Goal: Information Seeking & Learning: Check status

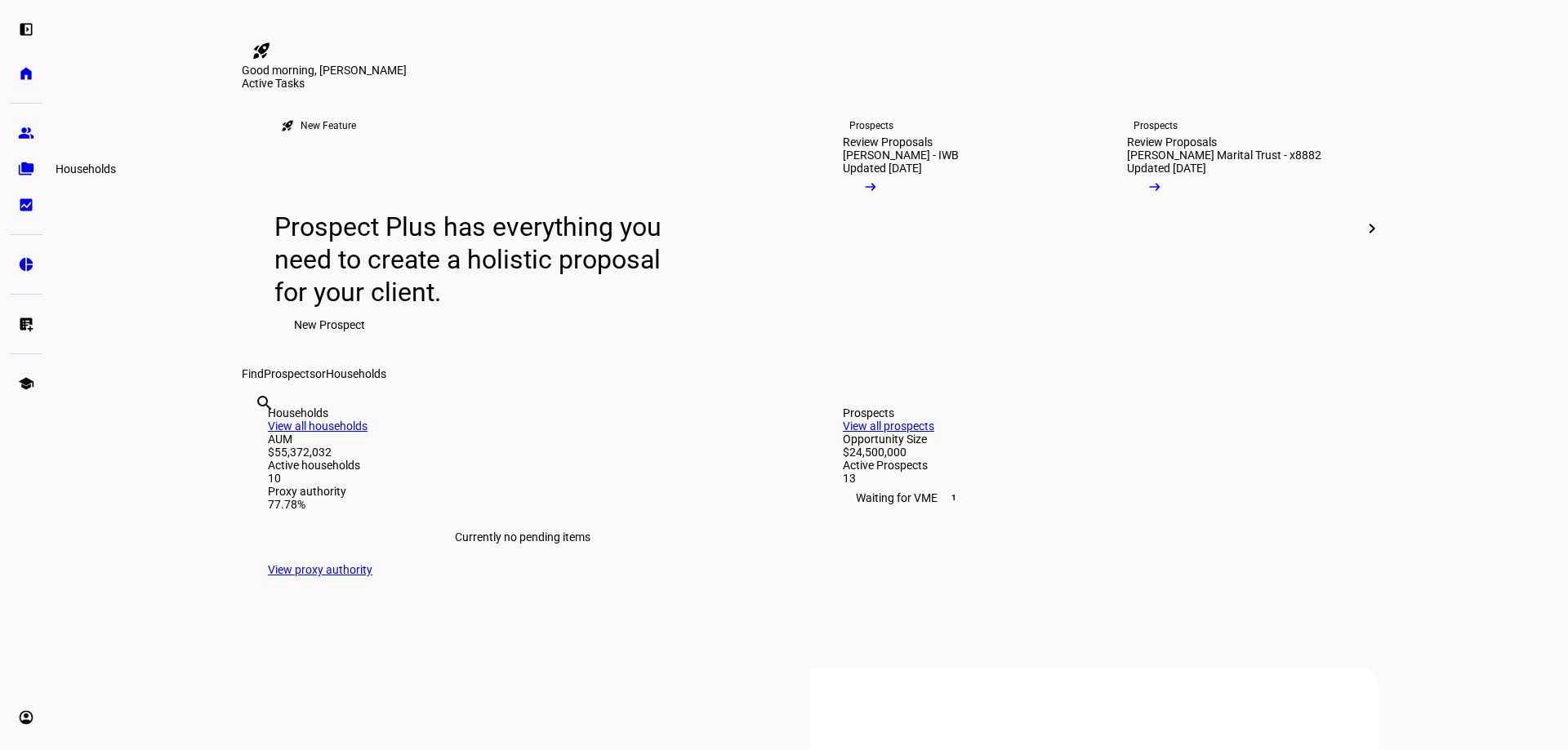
click at [24, 176] on eth-mat-symbol "folder_copy" at bounding box center [26, 169] width 17 height 17
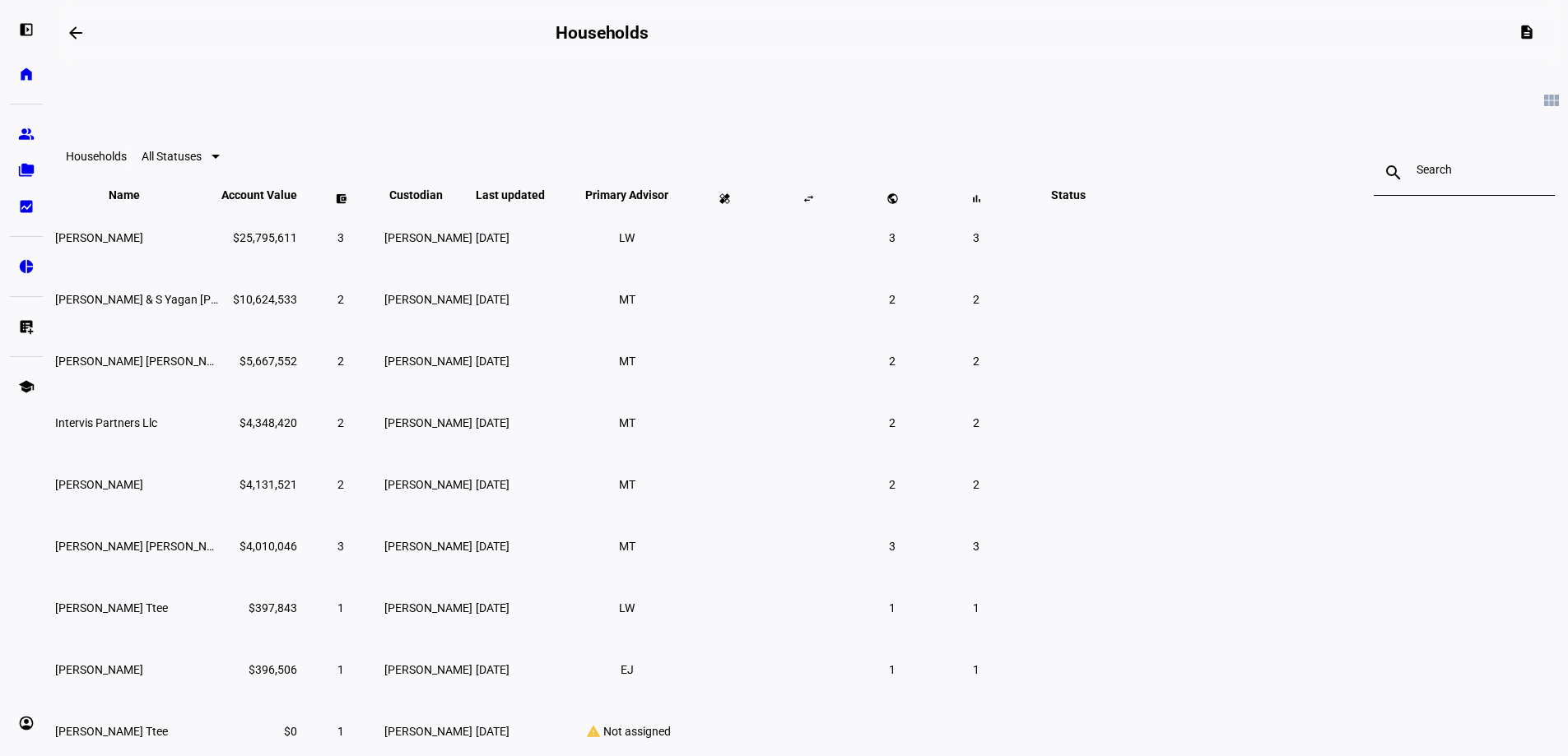
click at [288, 306] on span "[PERSON_NAME] & S Yagan [PERSON_NAME]" at bounding box center [171, 299] width 233 height 13
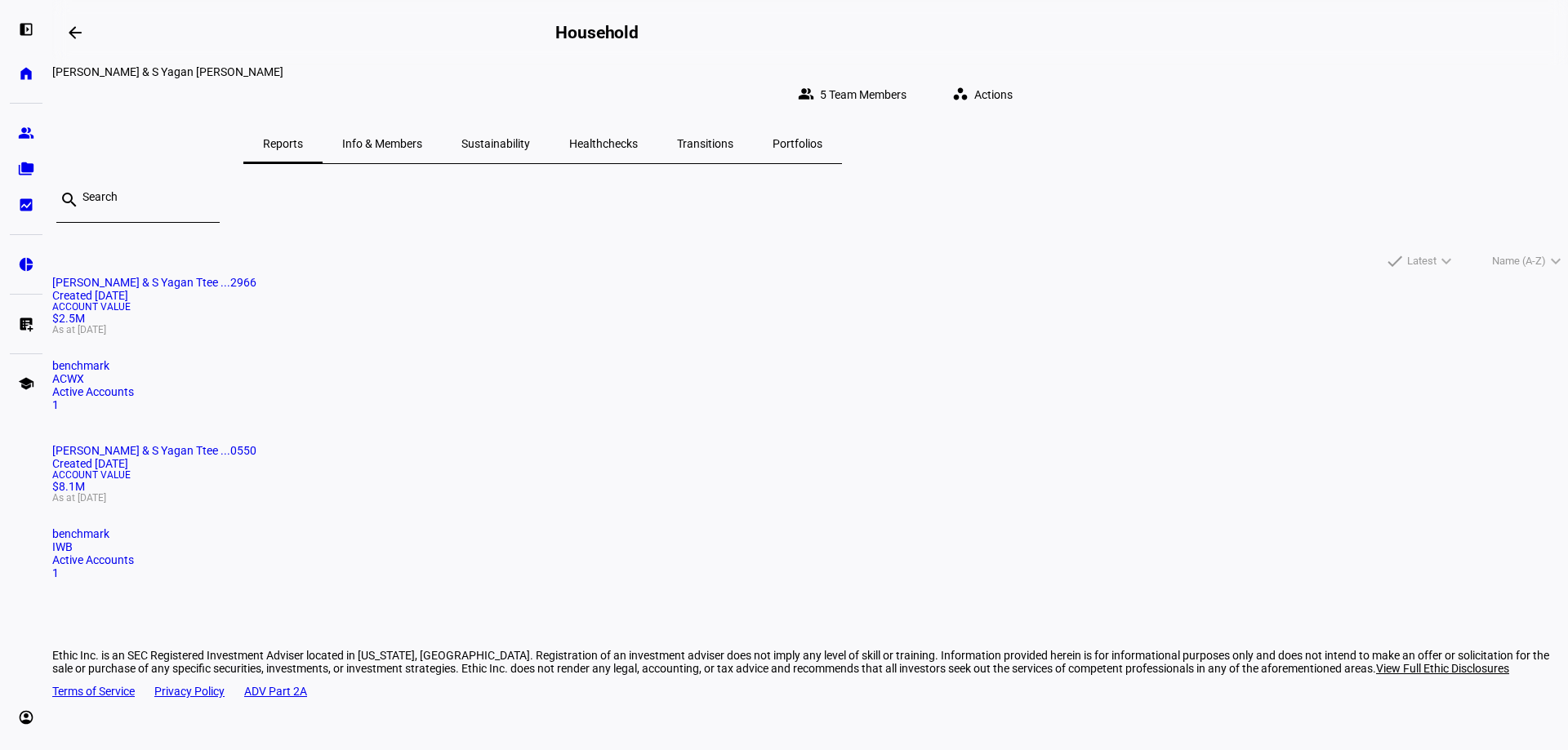
click at [256, 276] on span "[PERSON_NAME] & S Yagan Ttee ...2966" at bounding box center [154, 282] width 205 height 13
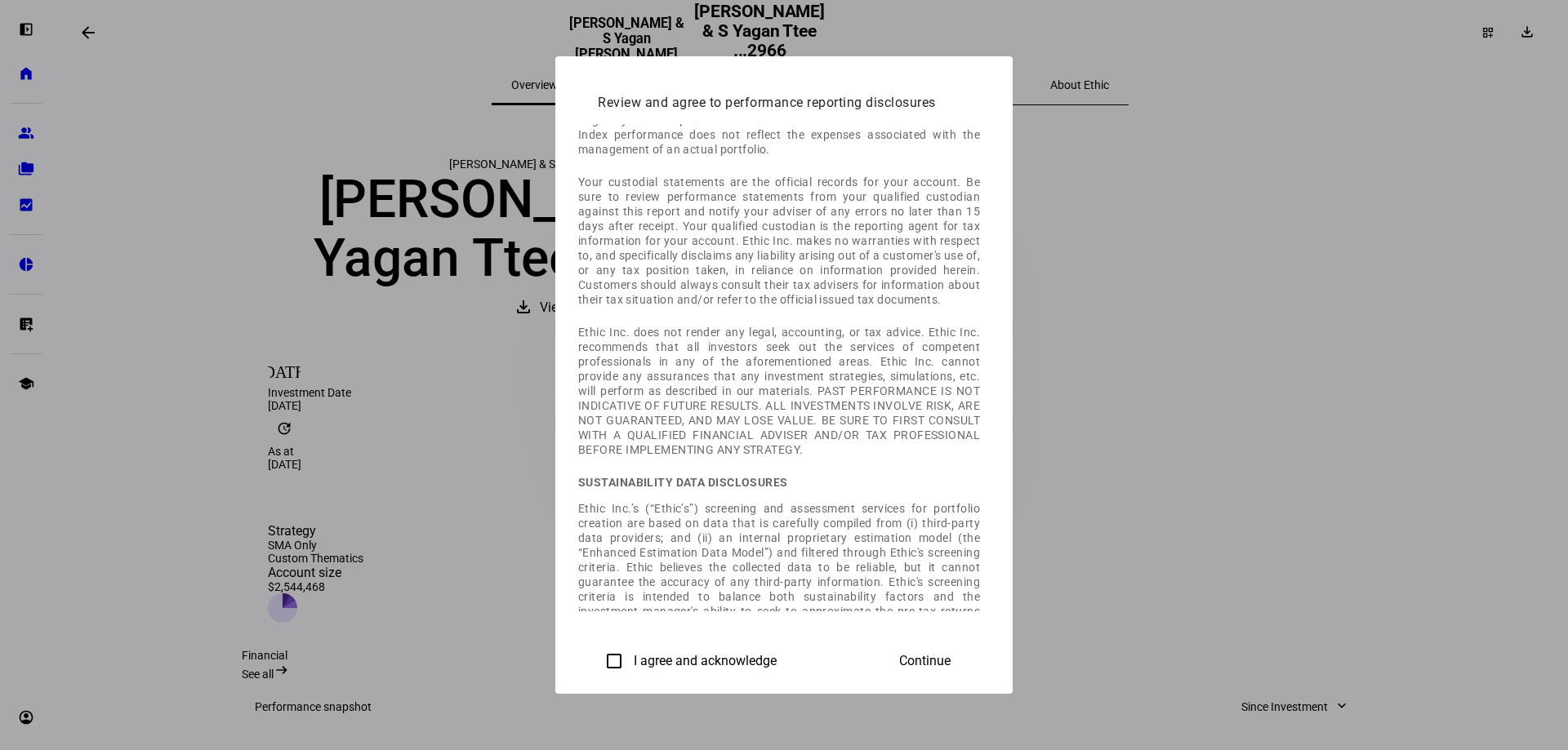
scroll to position [566, 0]
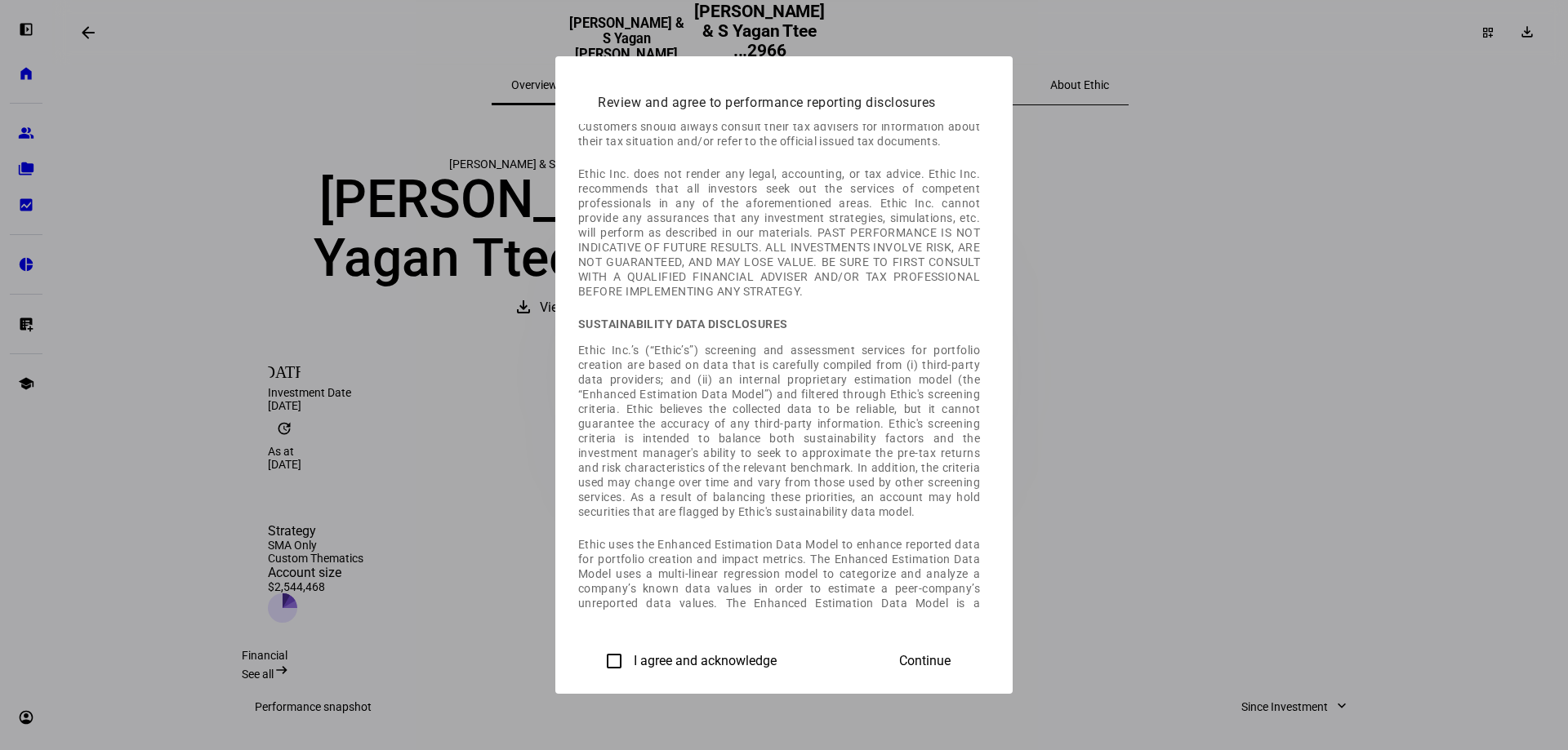
click at [631, 664] on label "I agree and acknowledge" at bounding box center [704, 661] width 146 height 15
click at [598, 664] on input "I agree and acknowledge" at bounding box center [614, 661] width 33 height 33
checkbox input "true"
click at [1486, 127] on div at bounding box center [784, 375] width 1568 height 750
drag, startPoint x: 1354, startPoint y: 203, endPoint x: 918, endPoint y: 13, distance: 475.6
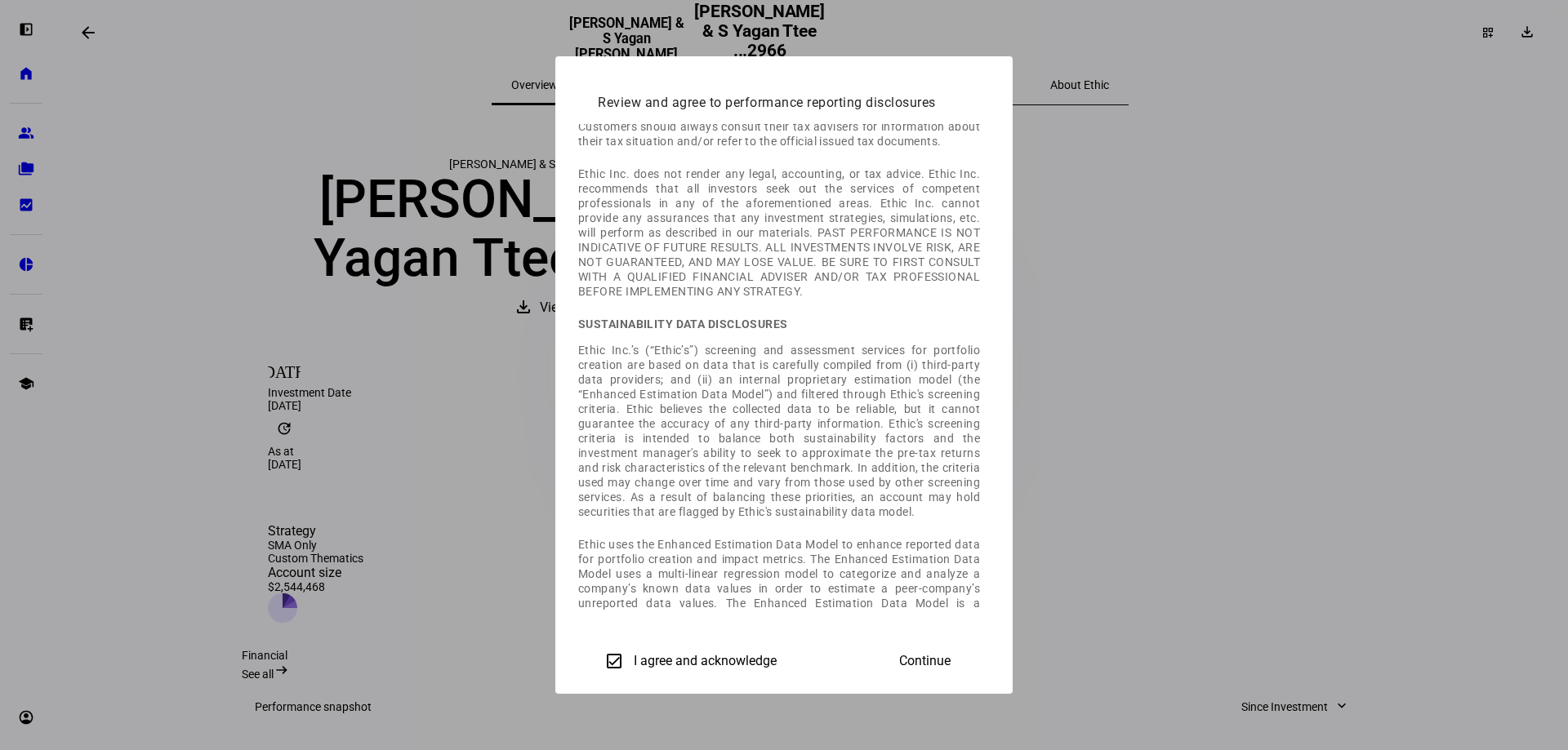
click at [1355, 203] on div at bounding box center [784, 375] width 1568 height 750
click at [158, 259] on div at bounding box center [784, 375] width 1568 height 750
click at [950, 658] on span "Continue" at bounding box center [924, 661] width 51 height 15
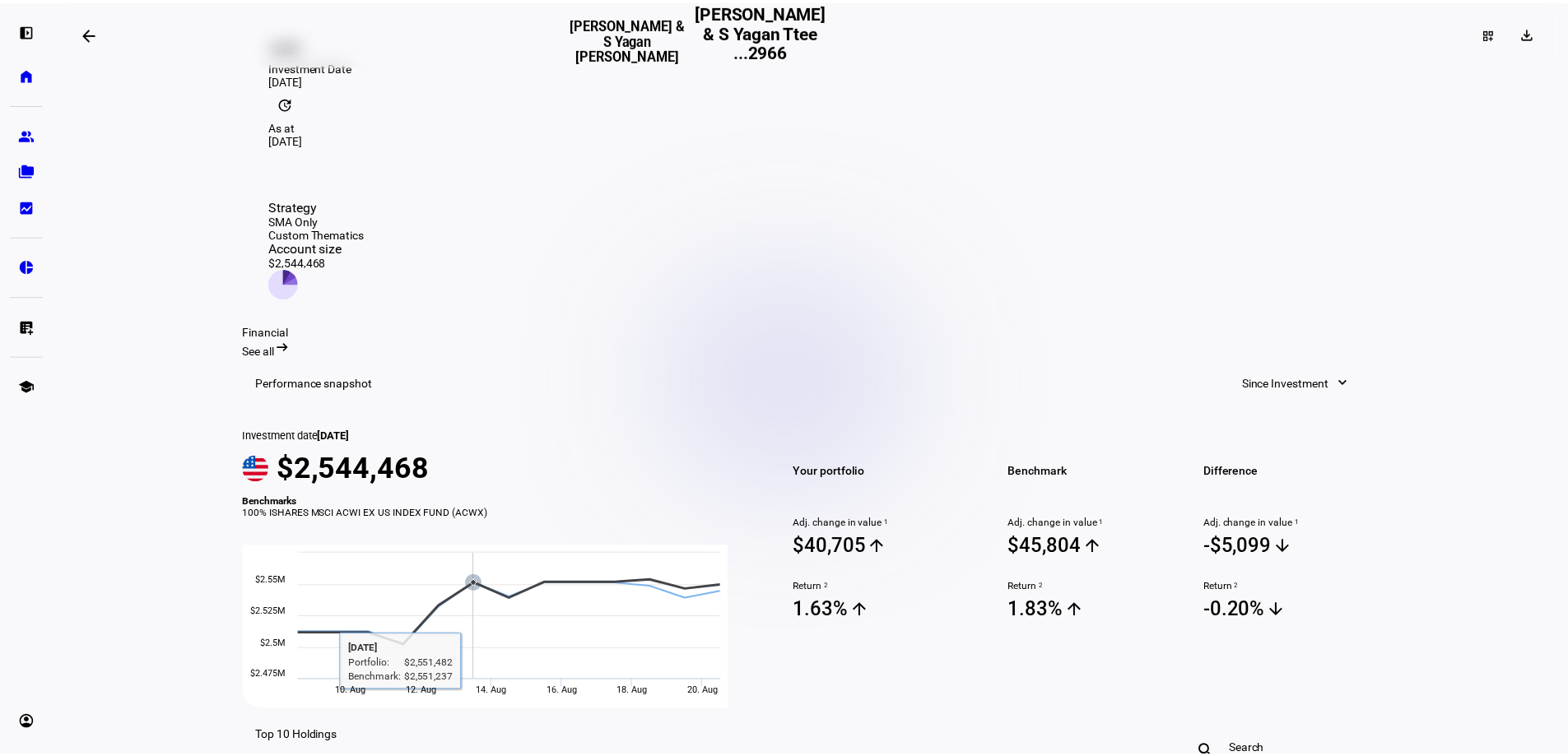
scroll to position [0, 0]
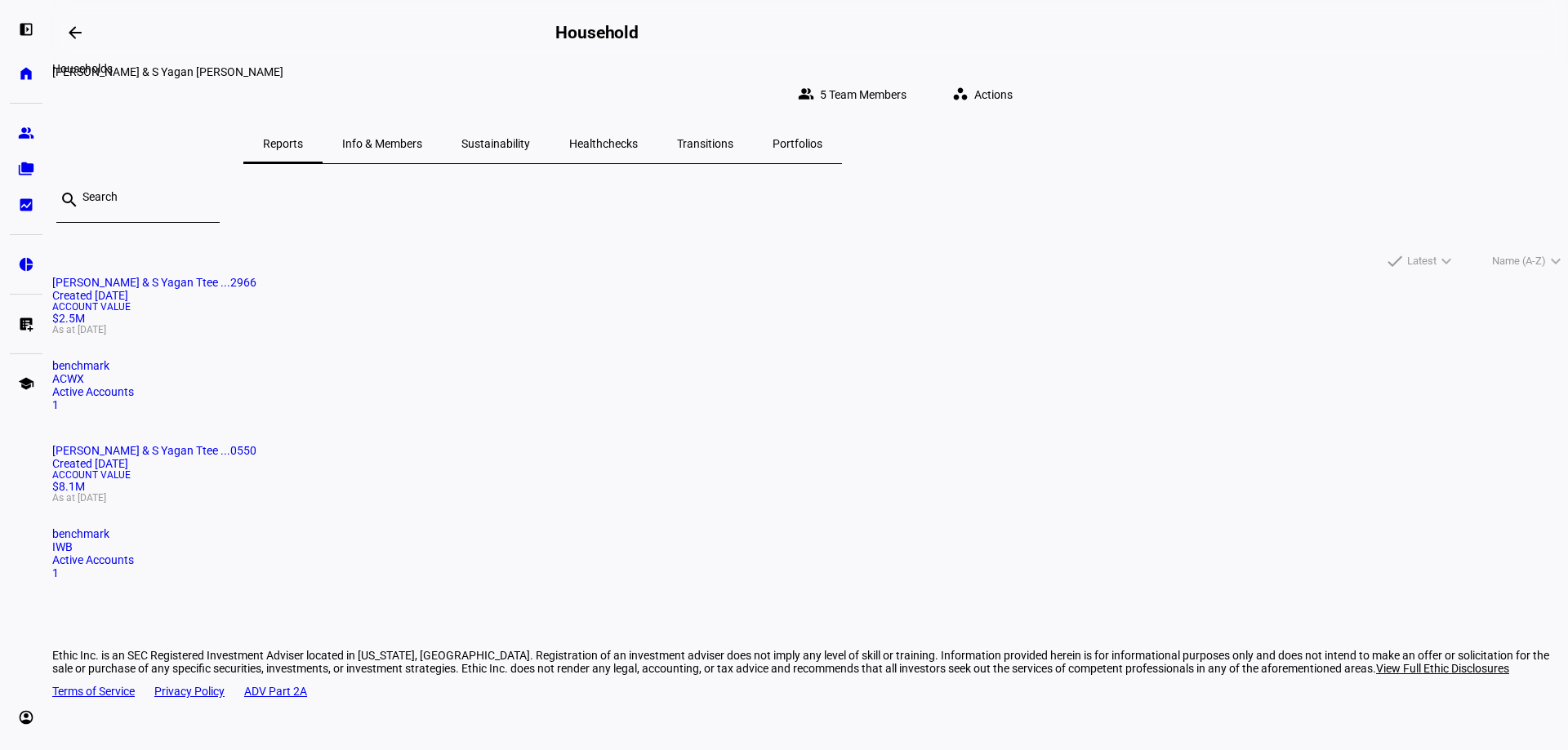
click at [82, 34] on mat-icon "arrow_backwards" at bounding box center [75, 33] width 20 height 20
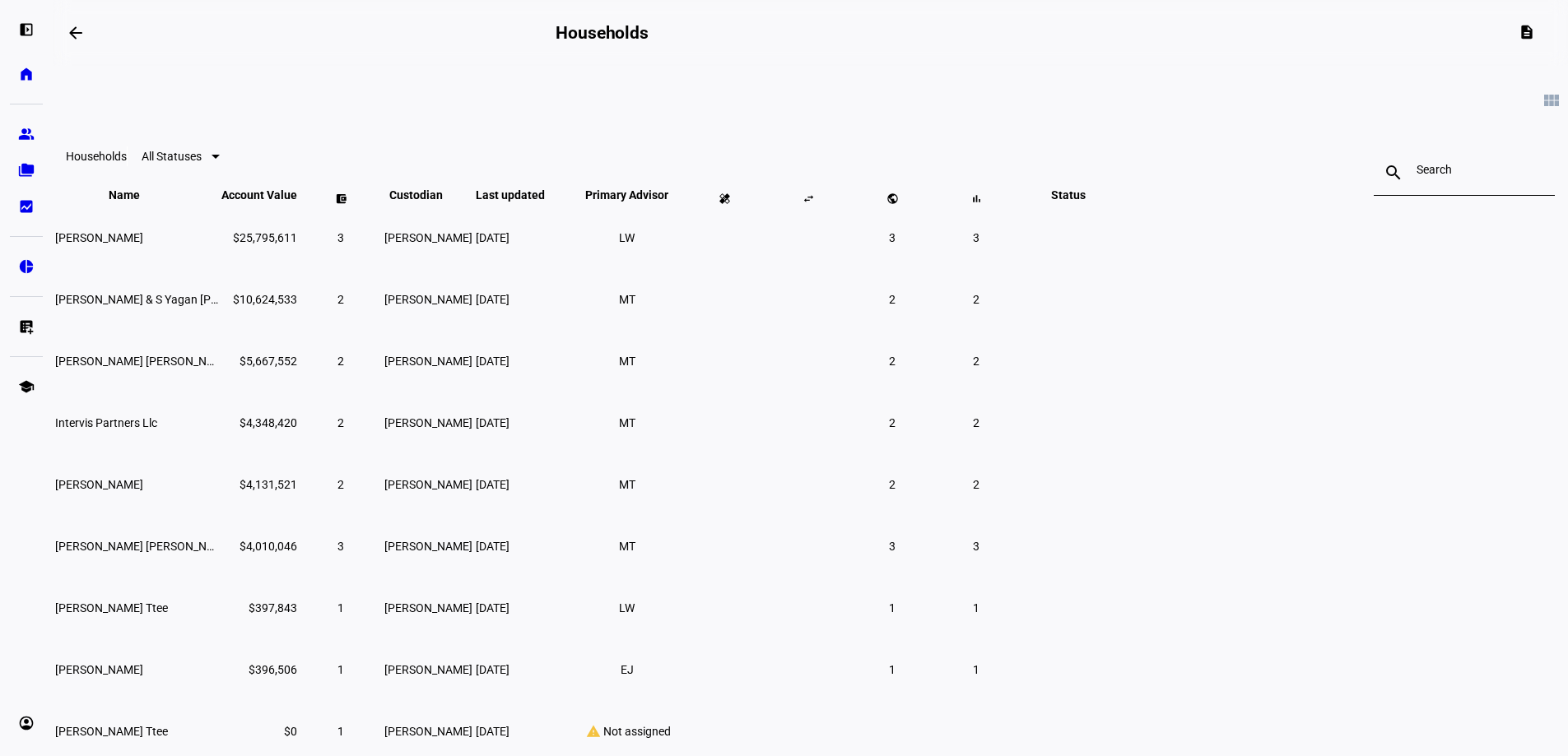
click at [219, 267] on td "[PERSON_NAME]" at bounding box center [136, 237] width 164 height 60
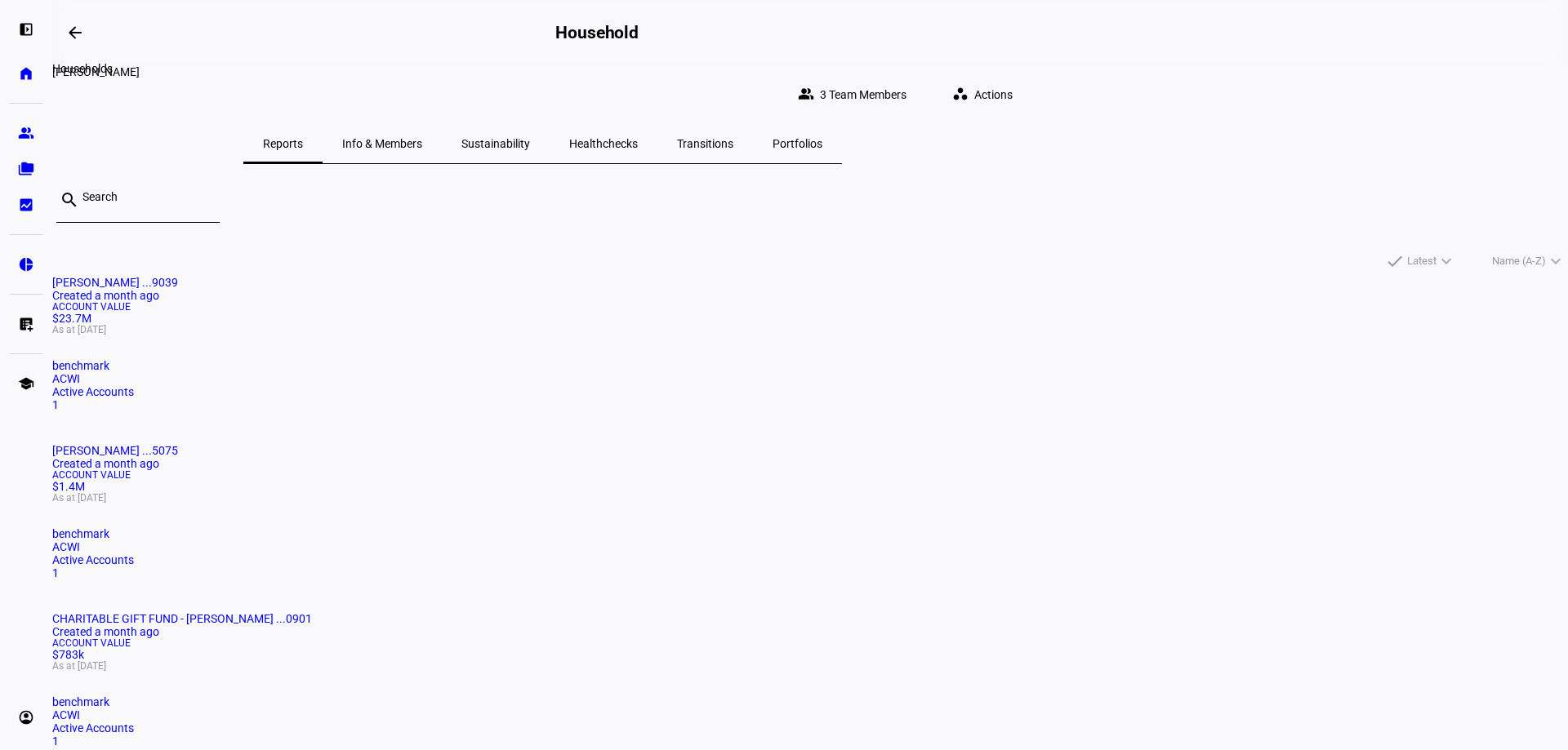
click at [77, 39] on mat-icon "arrow_backwards" at bounding box center [75, 33] width 20 height 20
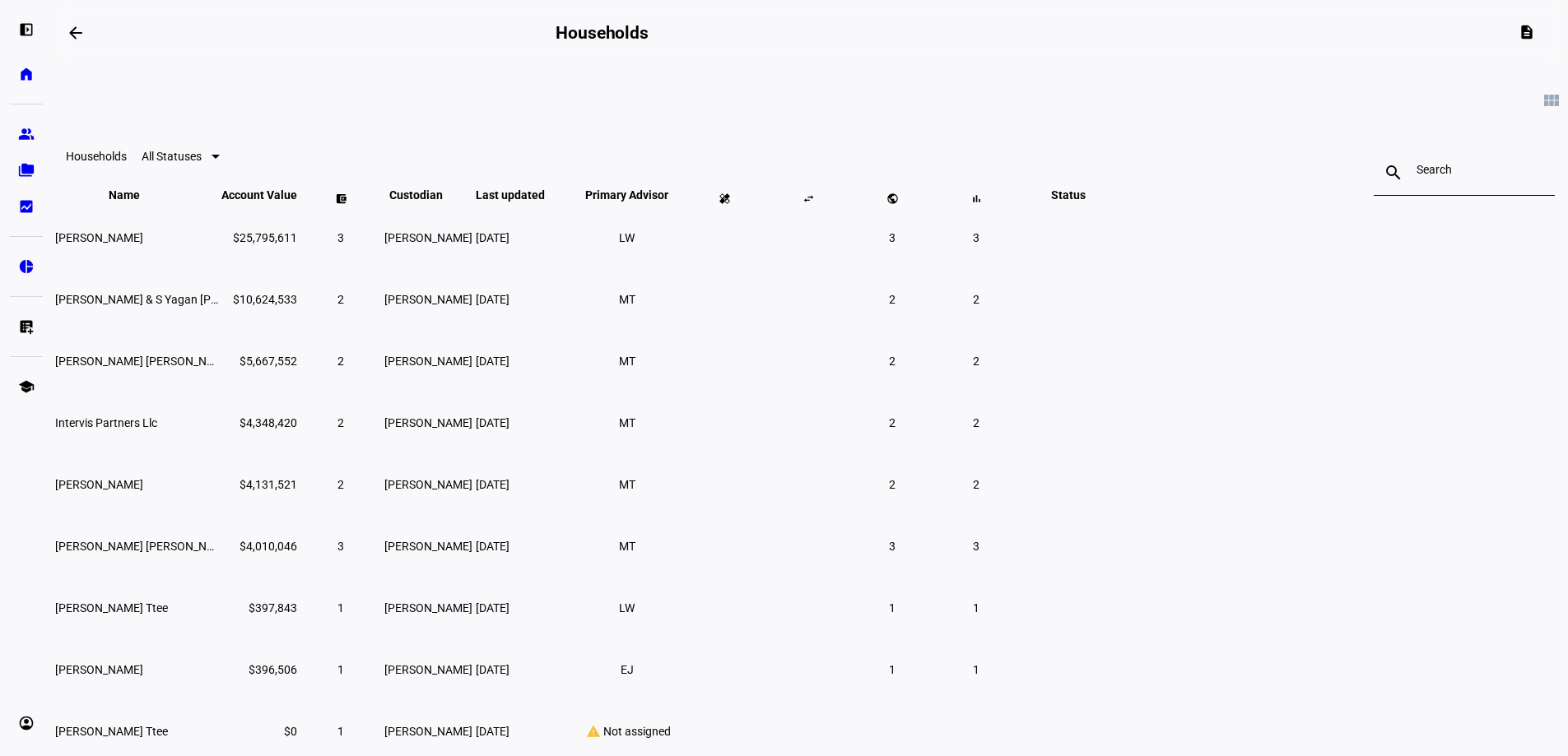
click at [288, 306] on span "[PERSON_NAME] & S Yagan [PERSON_NAME]" at bounding box center [171, 299] width 233 height 13
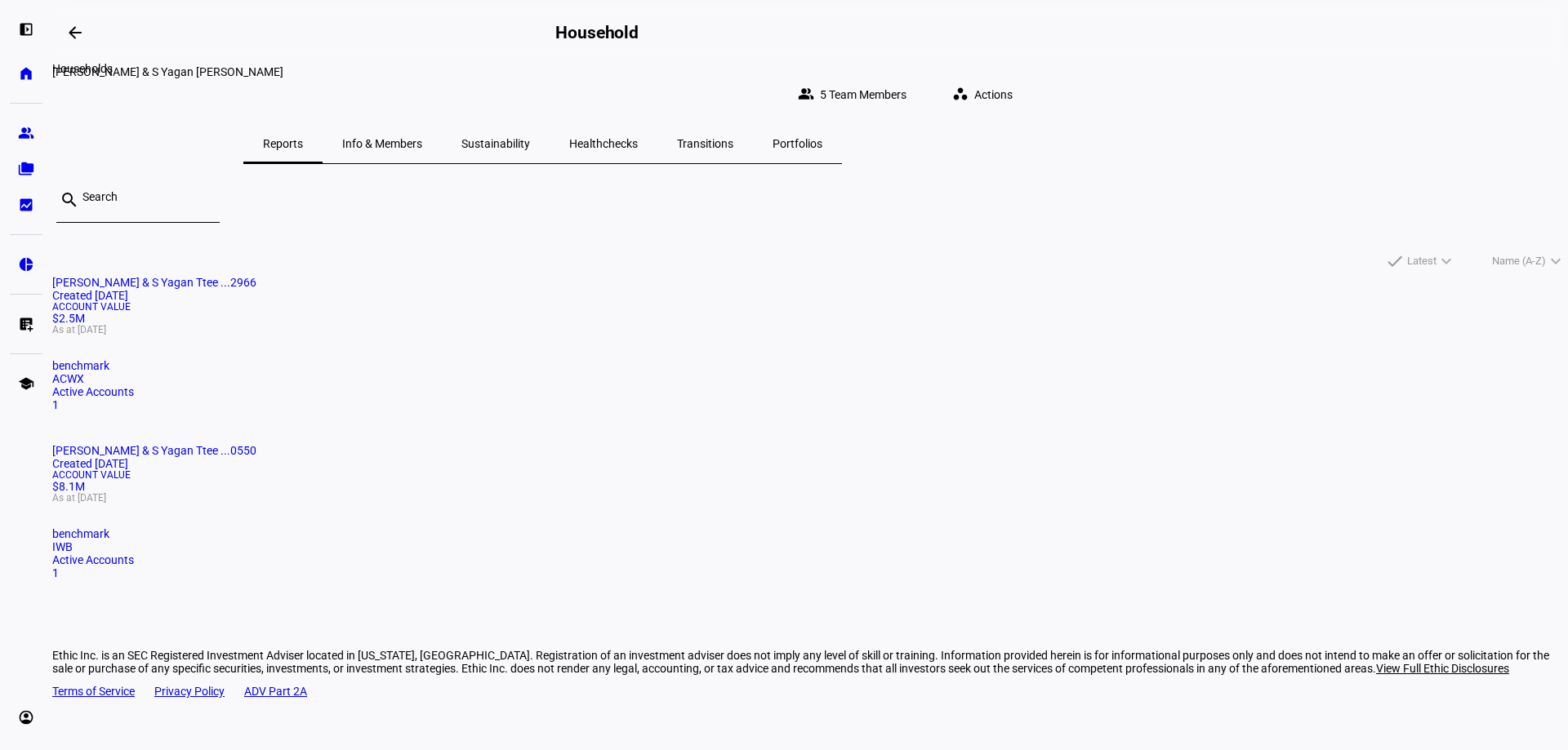
click at [85, 33] on mat-icon "arrow_backwards" at bounding box center [75, 33] width 20 height 20
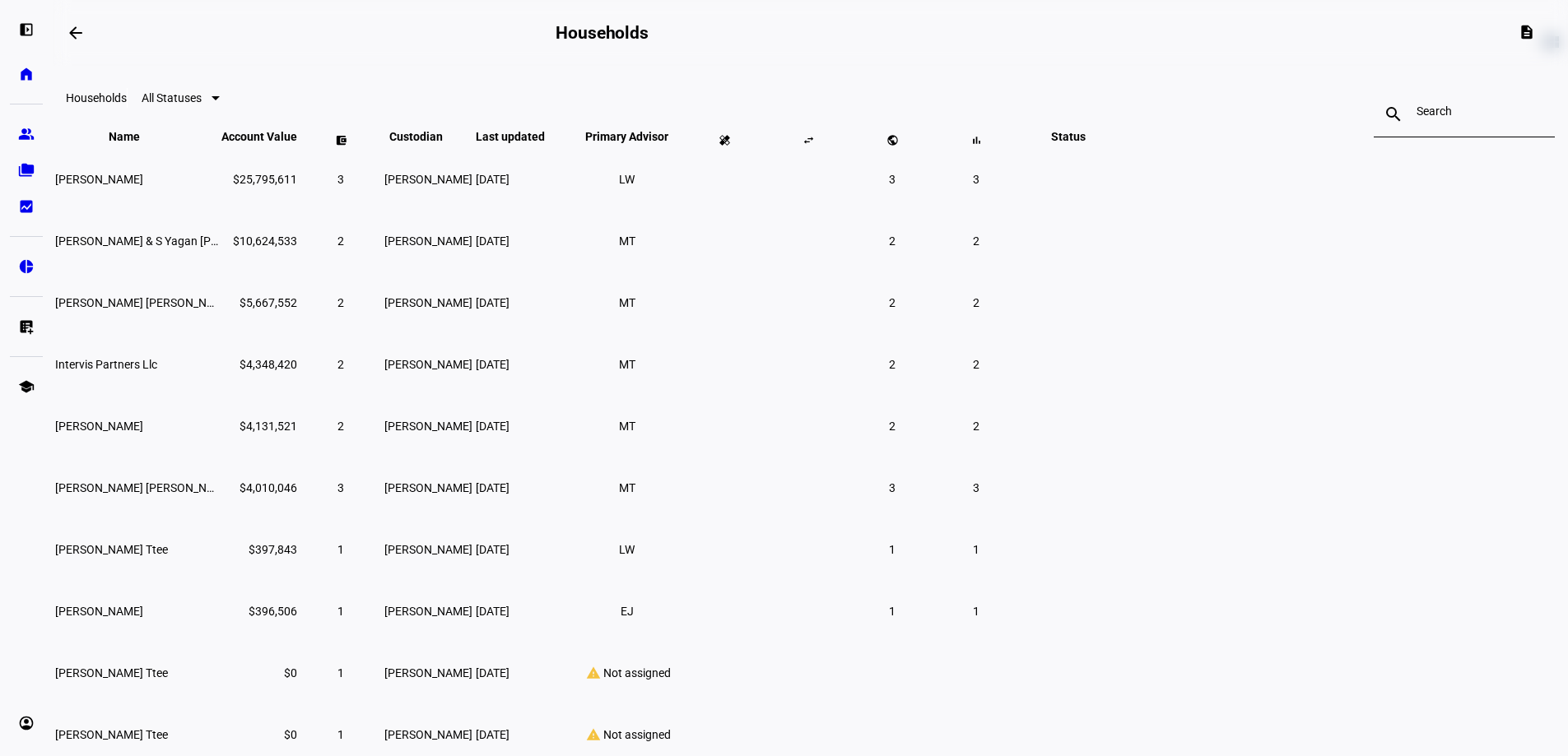
scroll to position [83, 0]
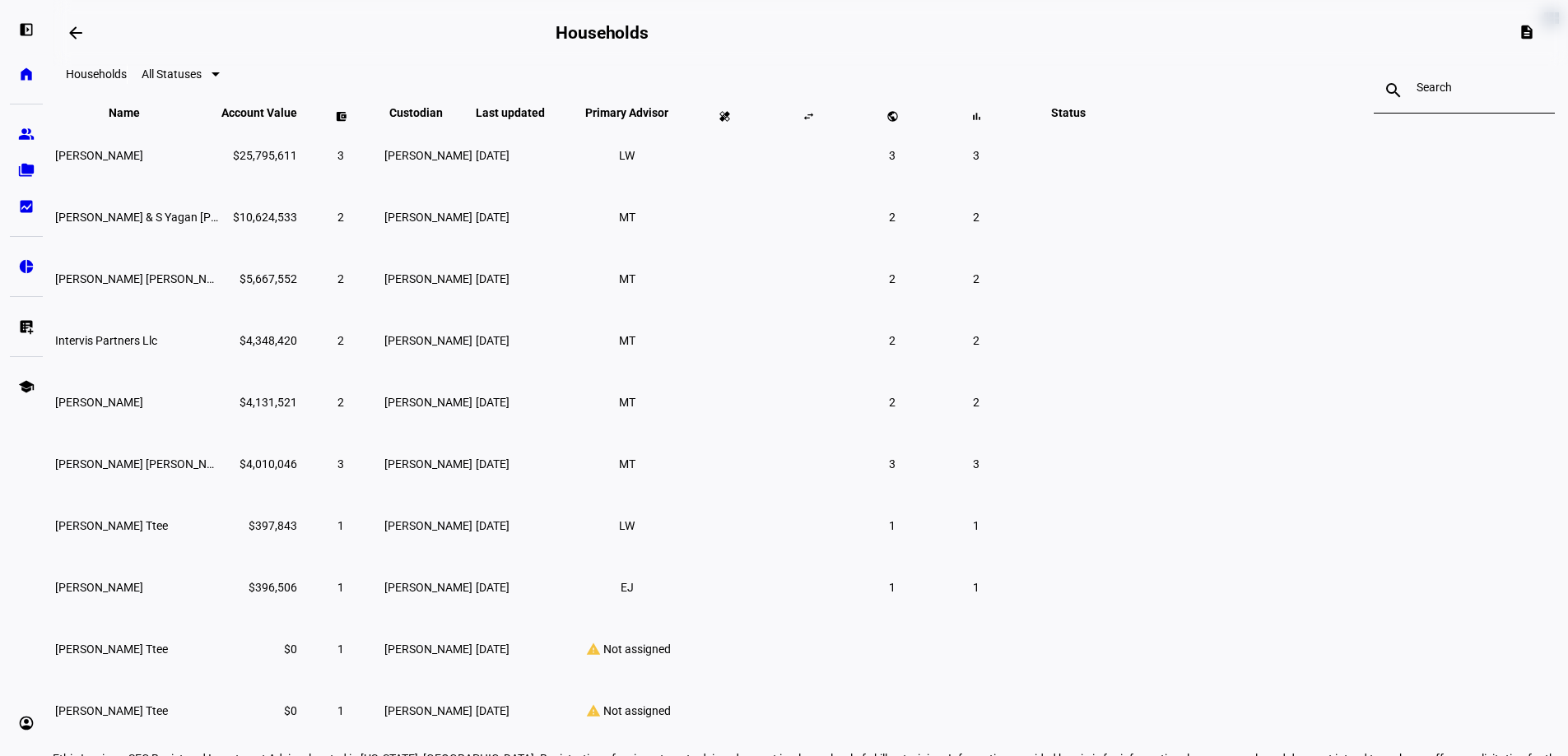
click at [219, 309] on td "[PERSON_NAME] [PERSON_NAME]" at bounding box center [136, 278] width 164 height 60
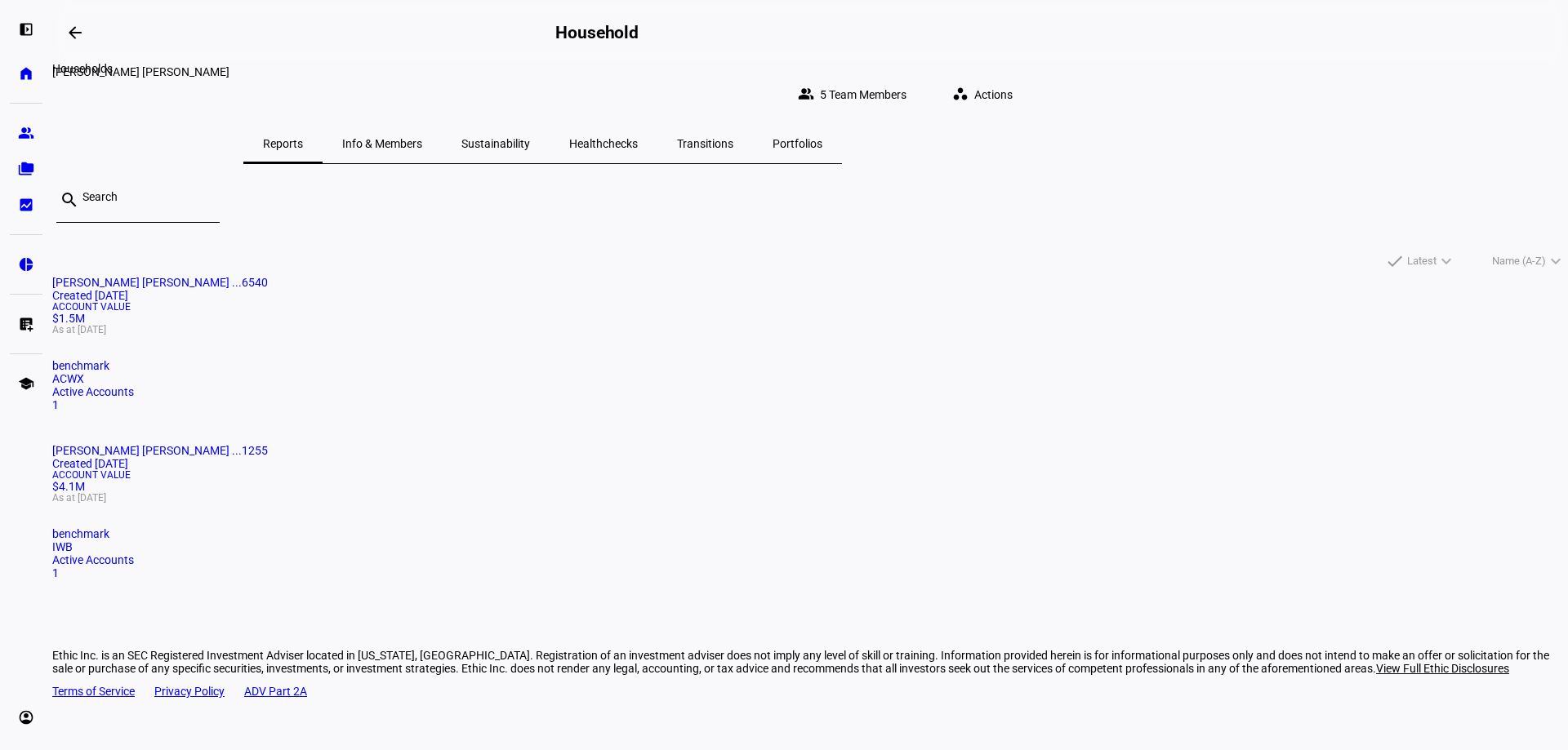
click at [85, 26] on mat-icon "arrow_backwards" at bounding box center [75, 33] width 20 height 20
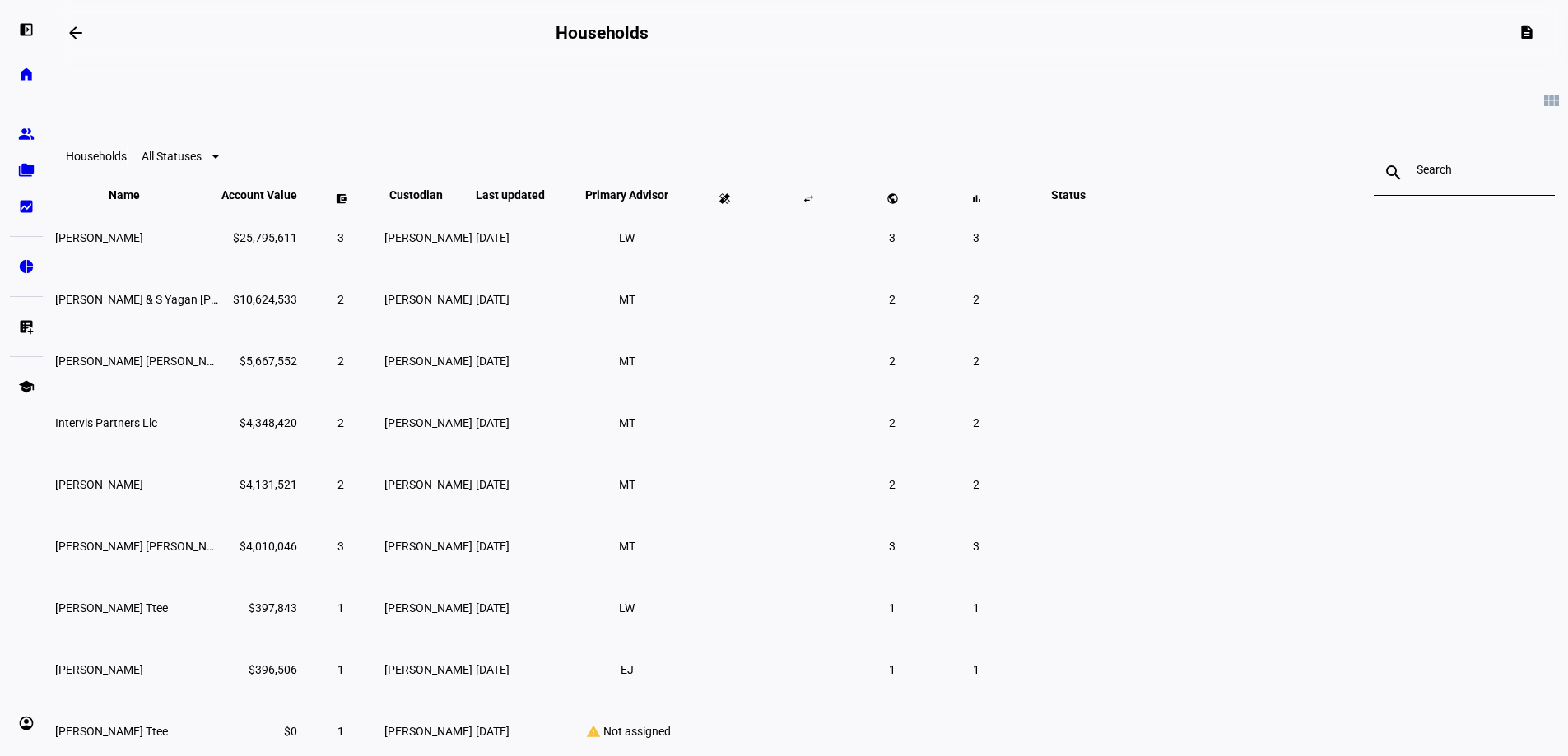
click at [157, 429] on span "Intervis Partners Llc" at bounding box center [106, 422] width 102 height 13
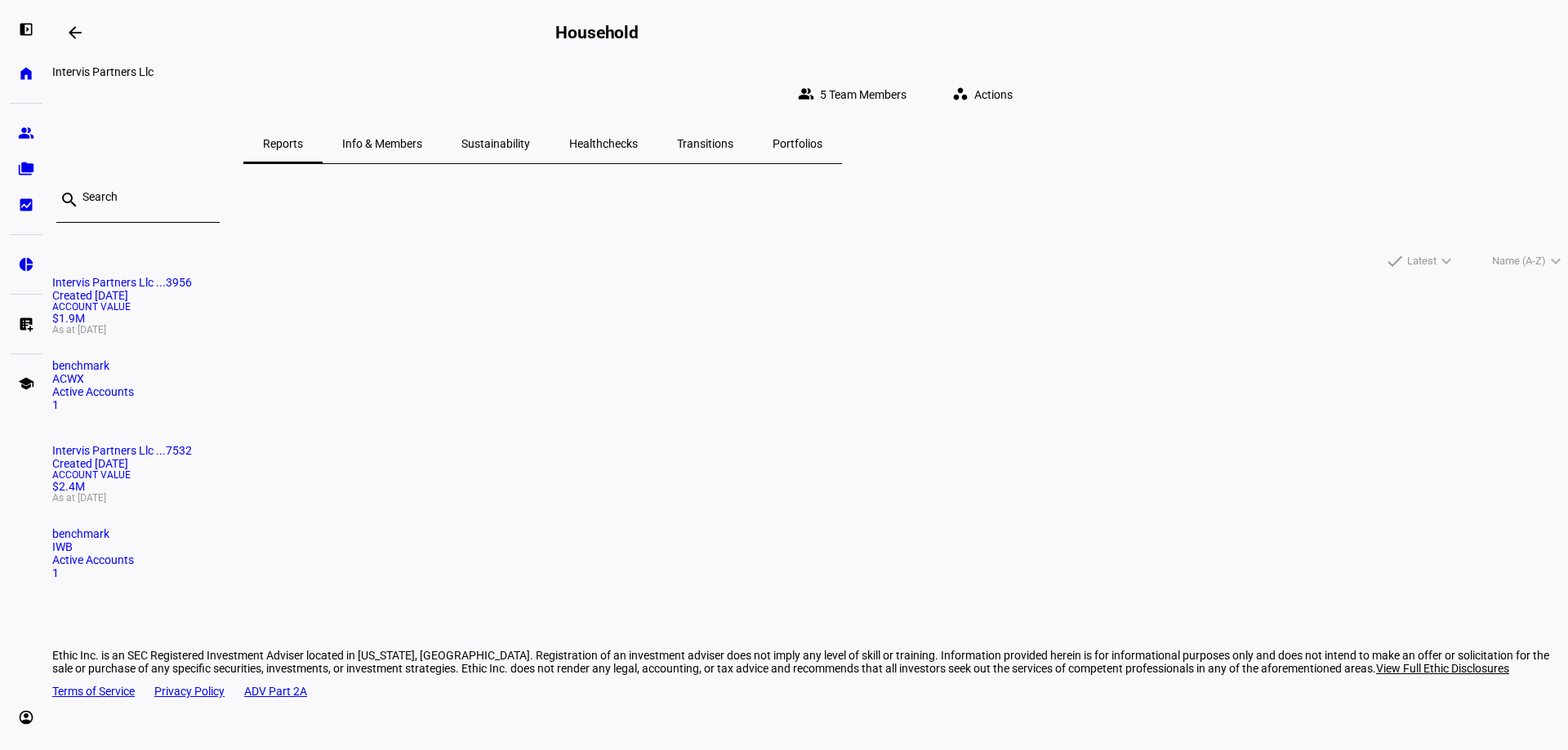
click at [75, 36] on mat-icon "arrow_backwards" at bounding box center [75, 33] width 20 height 20
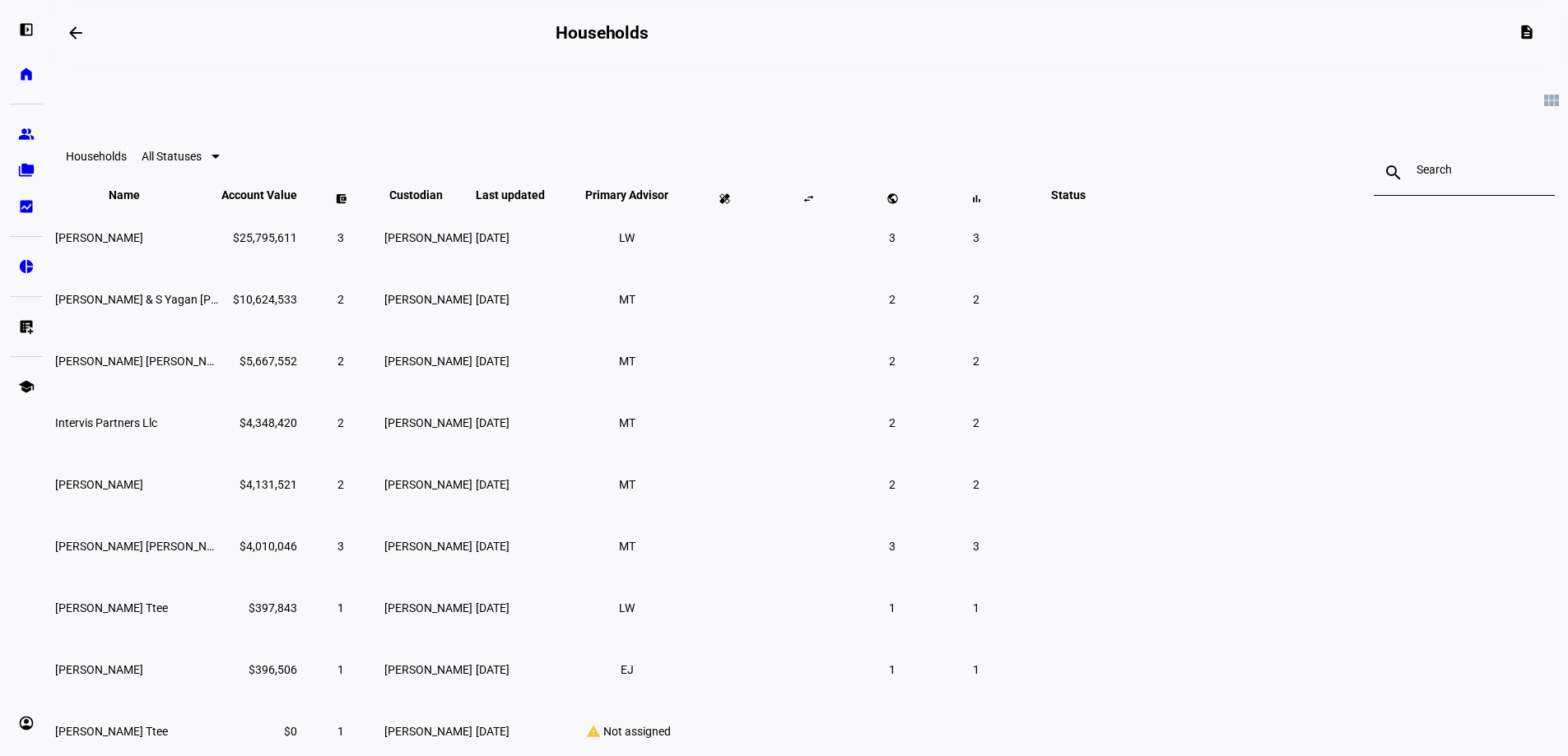
click at [219, 442] on td "Intervis Partners Llc" at bounding box center [136, 422] width 164 height 60
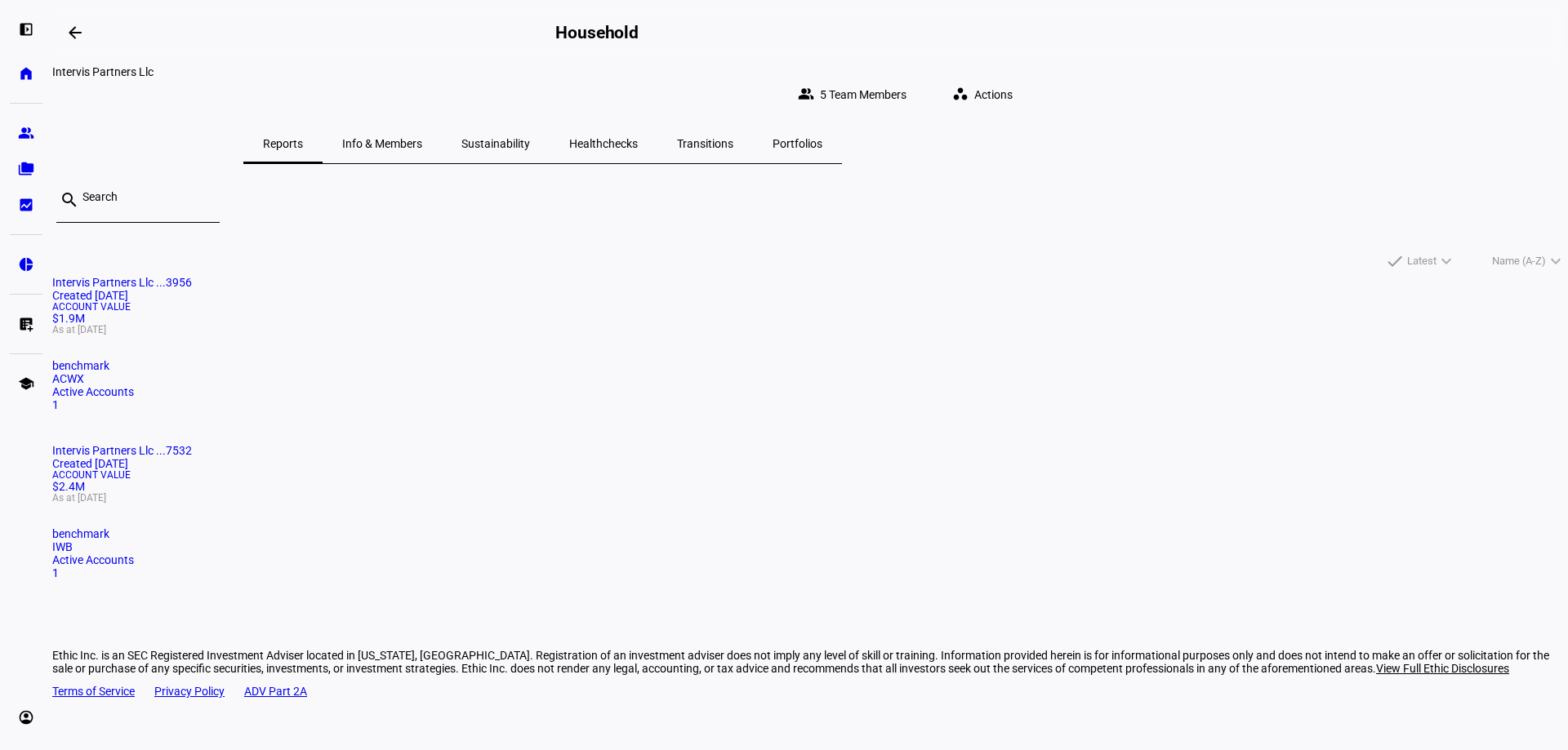
click at [82, 42] on span at bounding box center [75, 33] width 40 height 40
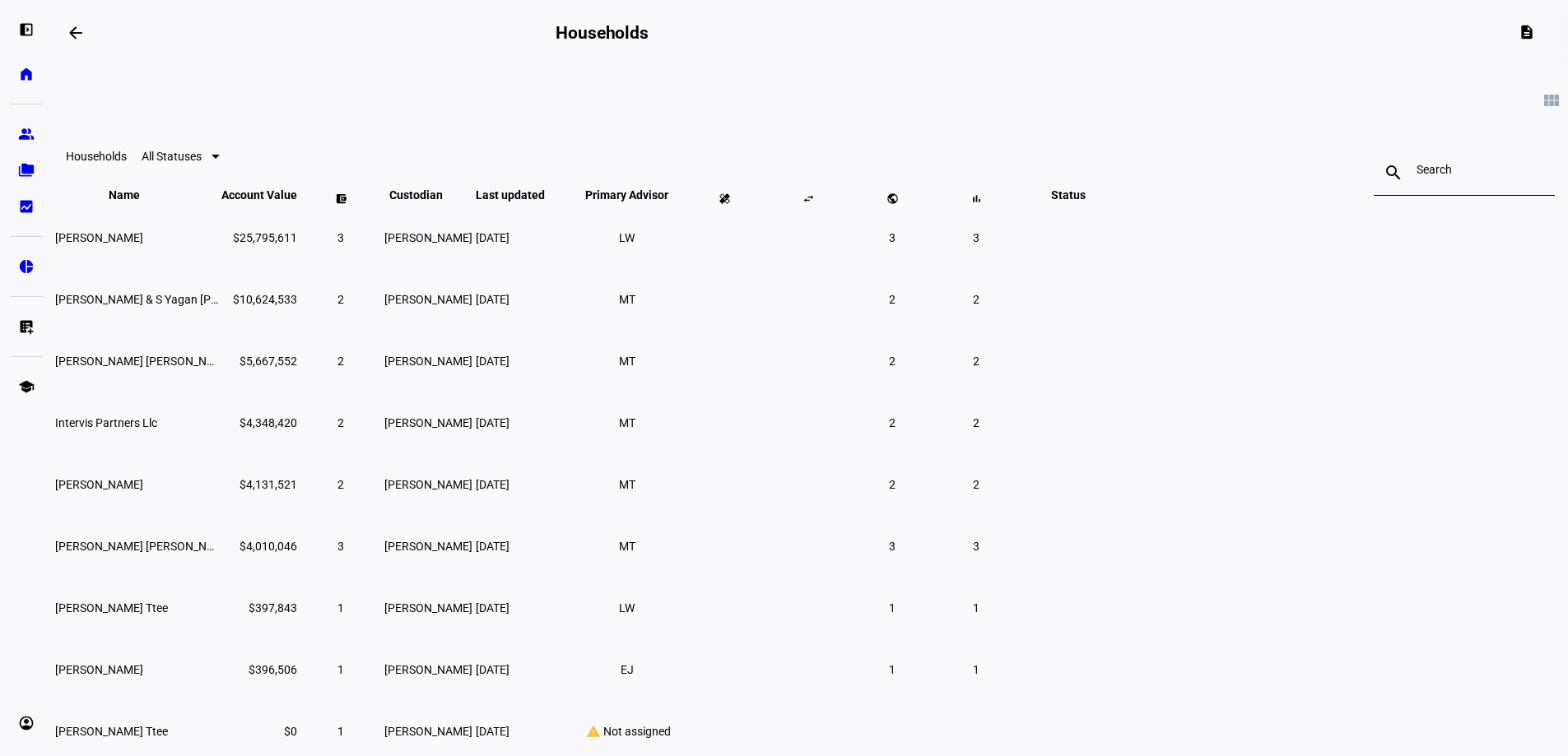
click at [219, 514] on td "[PERSON_NAME]" at bounding box center [136, 484] width 164 height 60
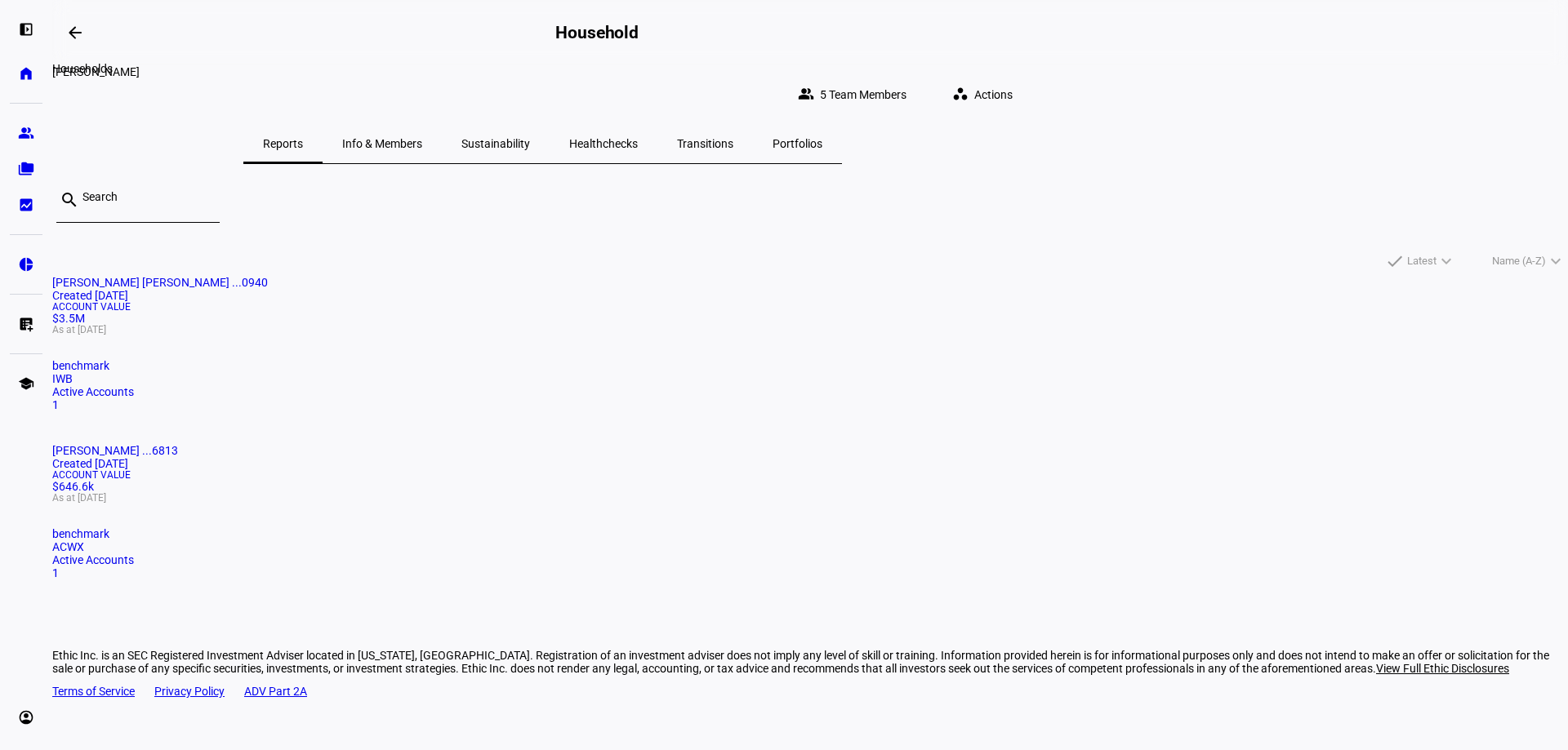
click at [77, 38] on mat-icon "arrow_backwards" at bounding box center [75, 33] width 20 height 20
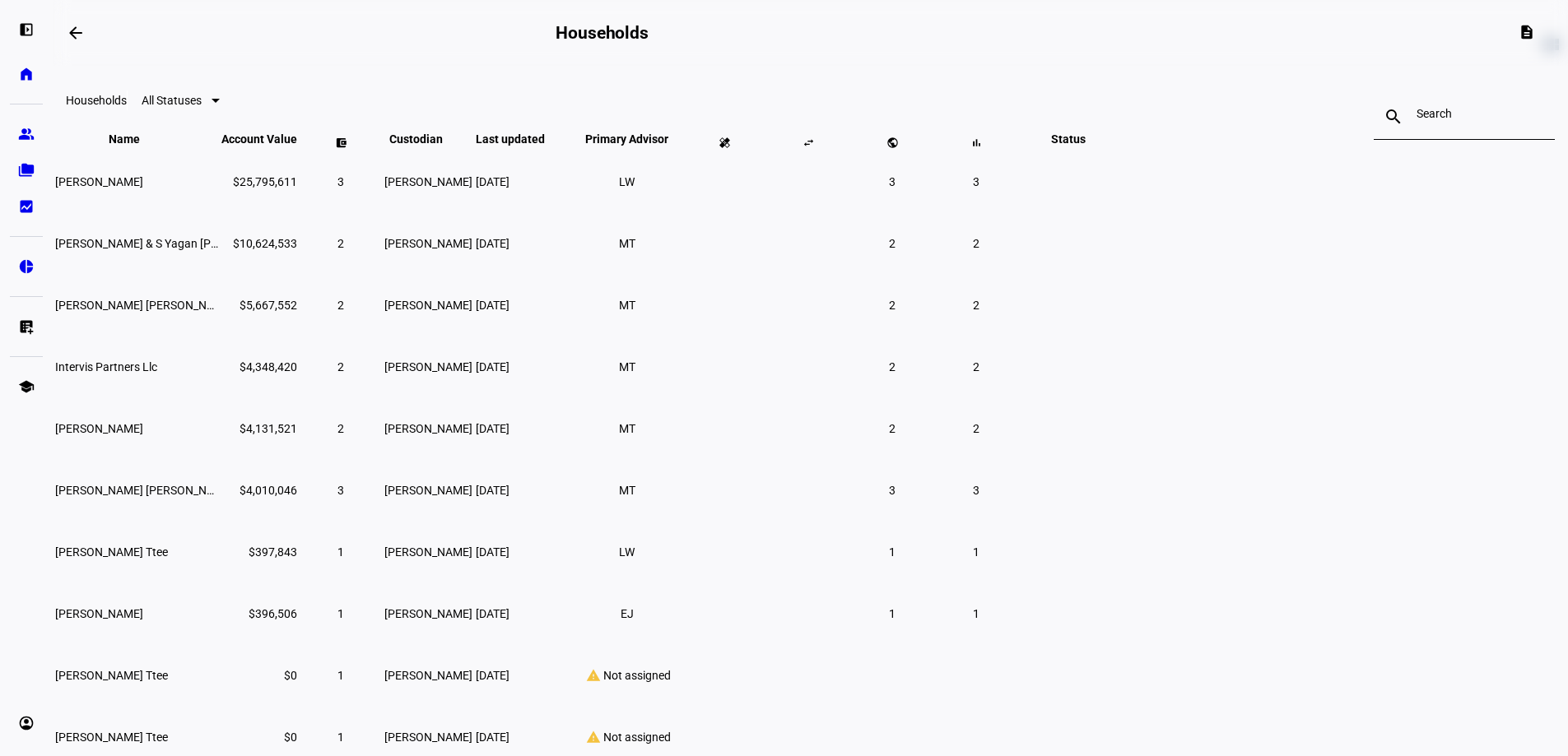
scroll to position [83, 0]
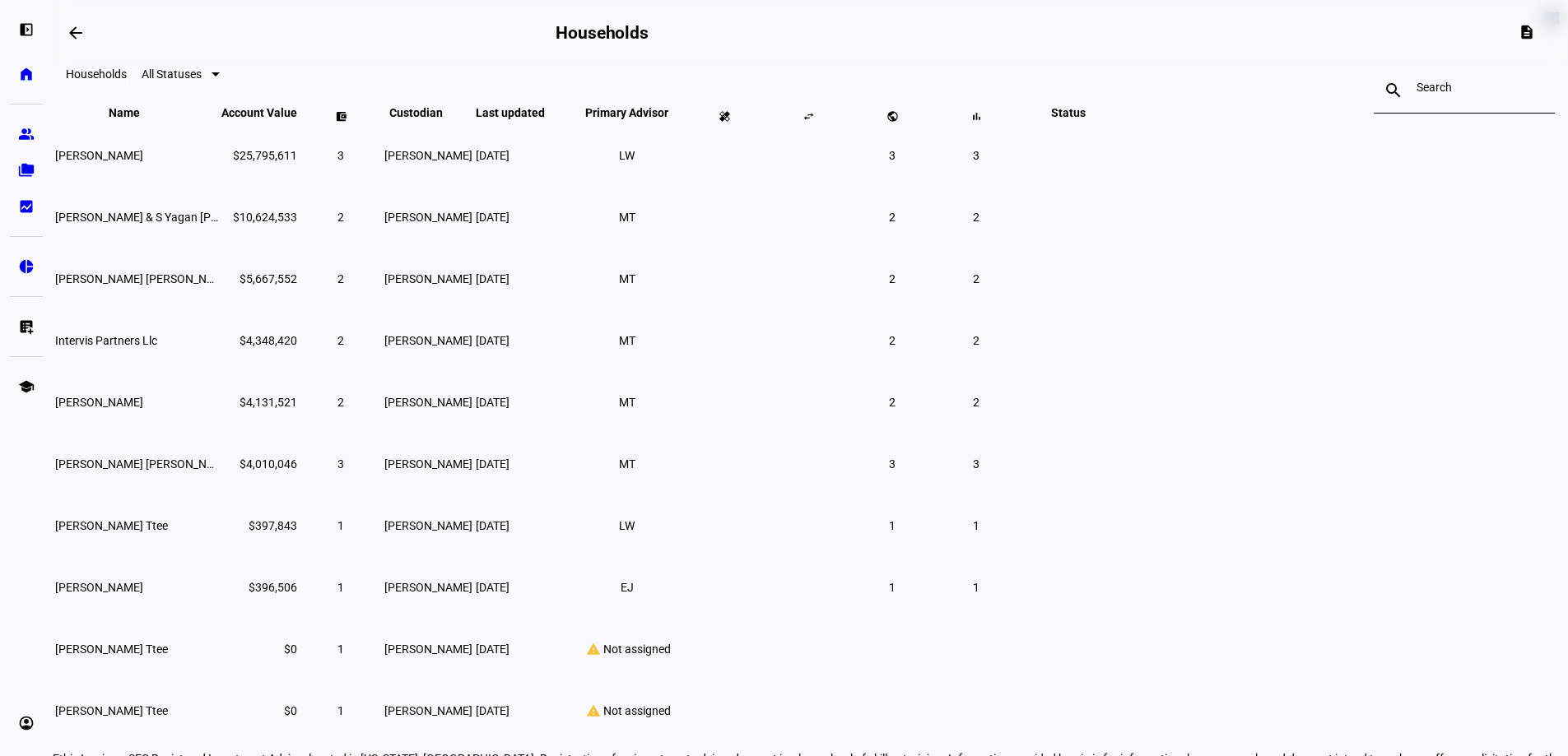
click at [219, 494] on td "[PERSON_NAME] [PERSON_NAME]" at bounding box center [136, 463] width 164 height 60
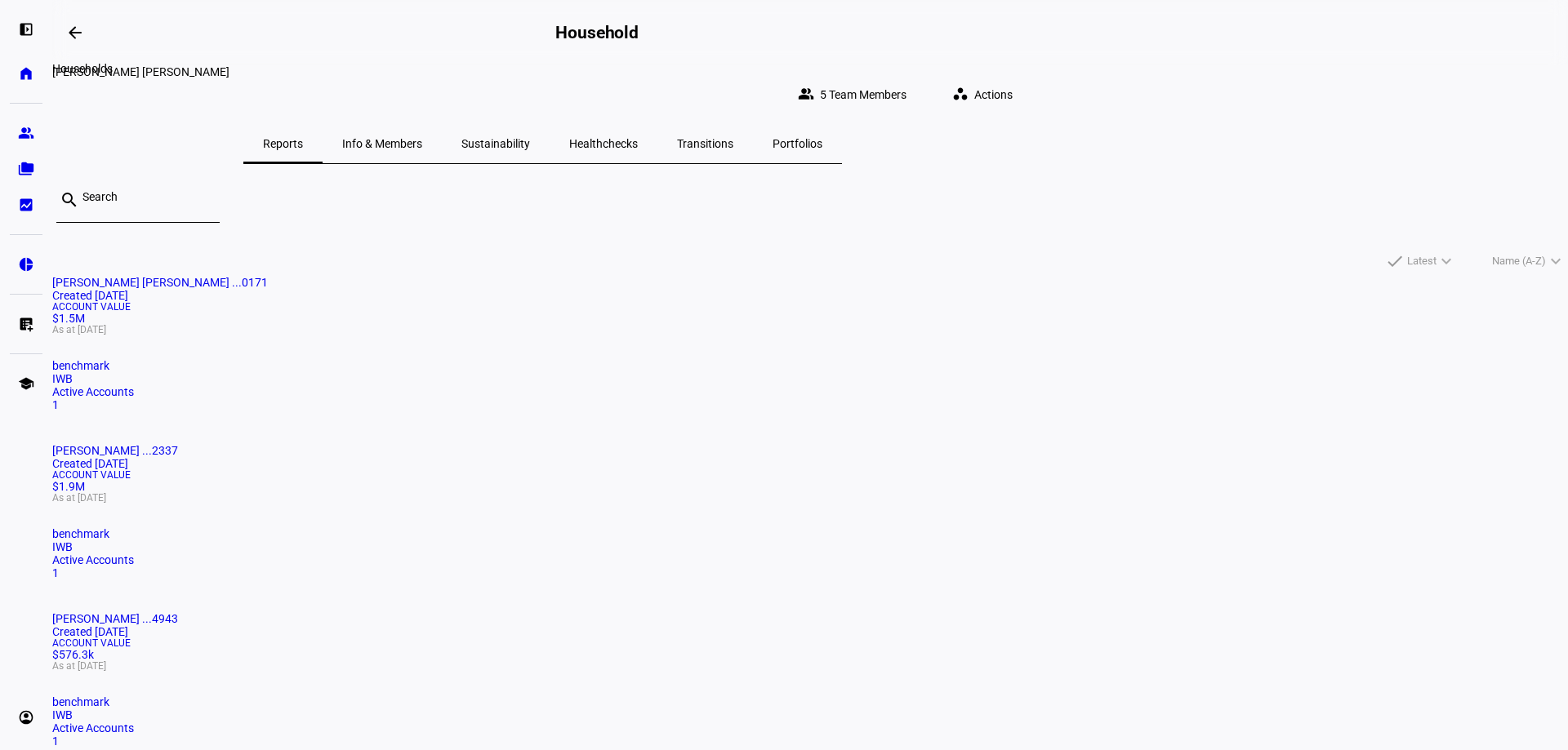
click at [91, 32] on span at bounding box center [75, 33] width 40 height 40
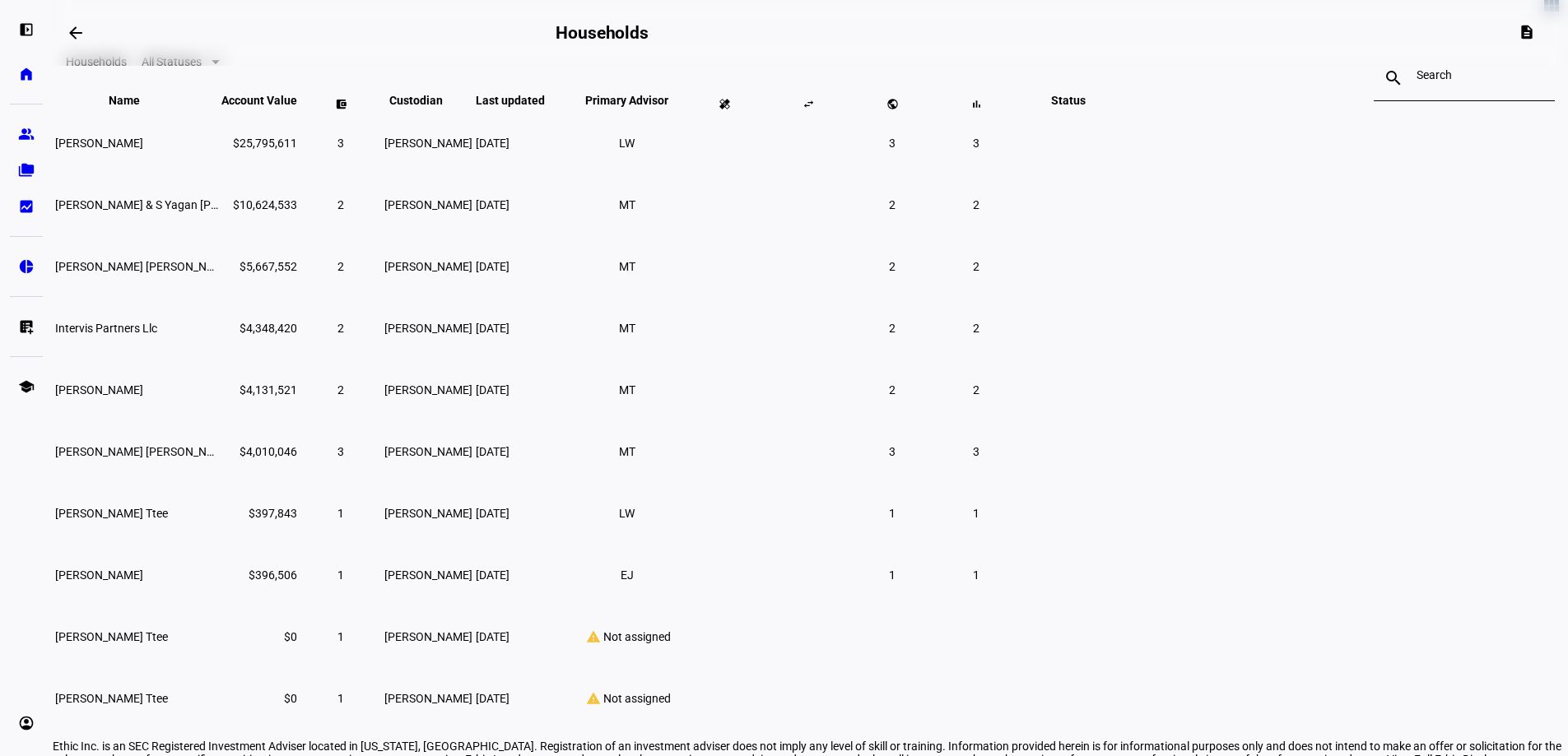
scroll to position [121, 0]
